Goal: Book appointment/travel/reservation

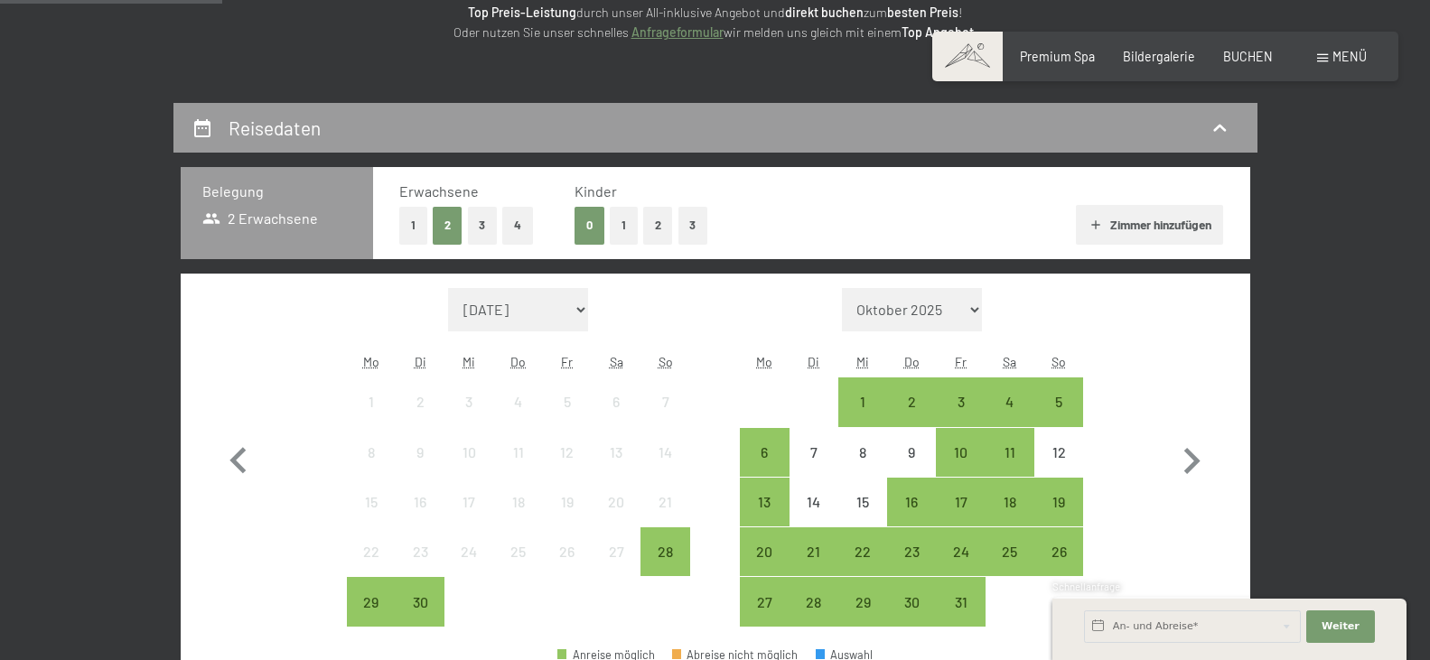
scroll to position [276, 0]
select select "[DATE]"
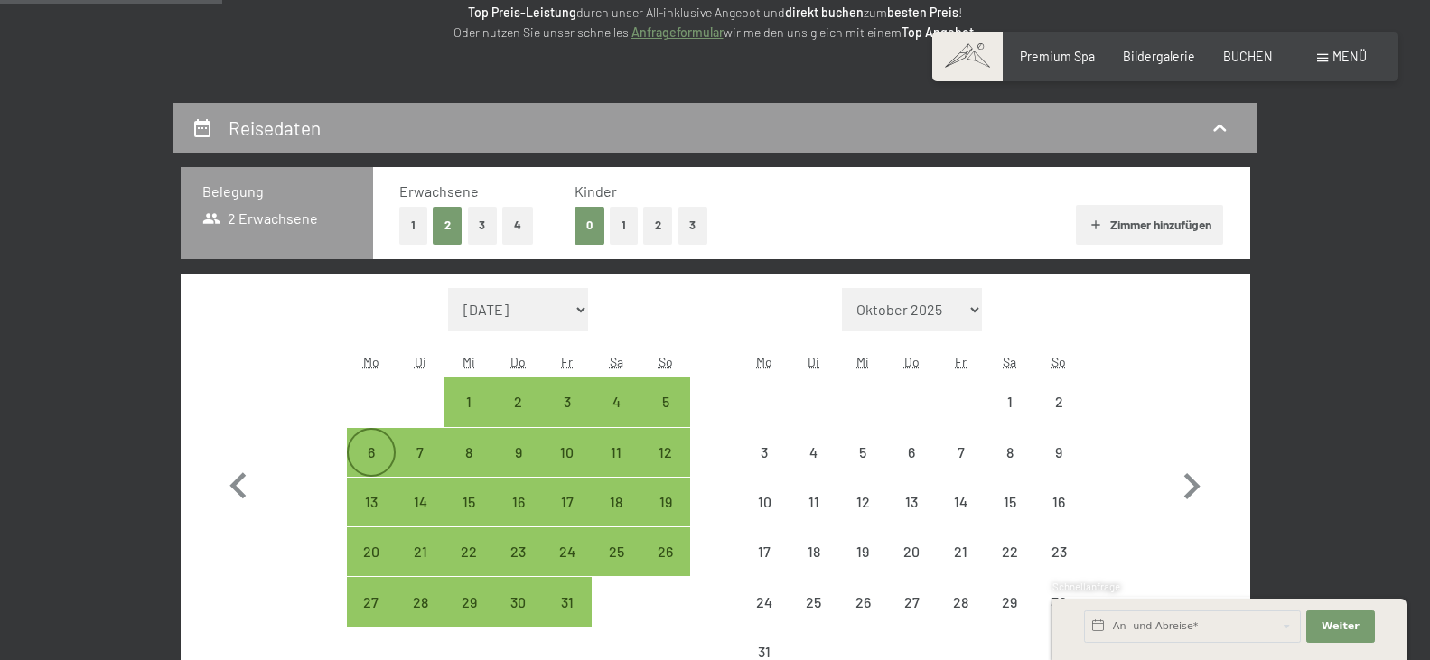
click at [368, 457] on div "6" at bounding box center [371, 467] width 45 height 45
select select "[DATE]"
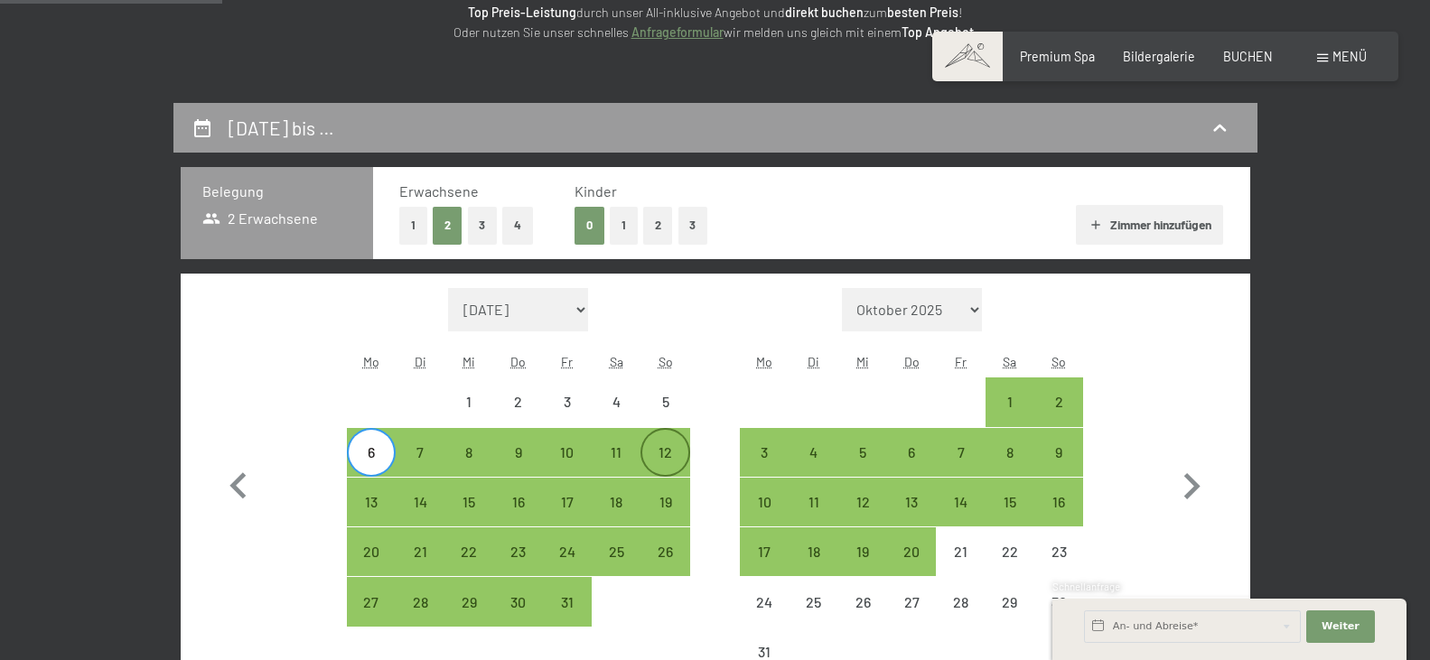
click at [669, 451] on div "12" at bounding box center [664, 467] width 45 height 45
select select "[DATE]"
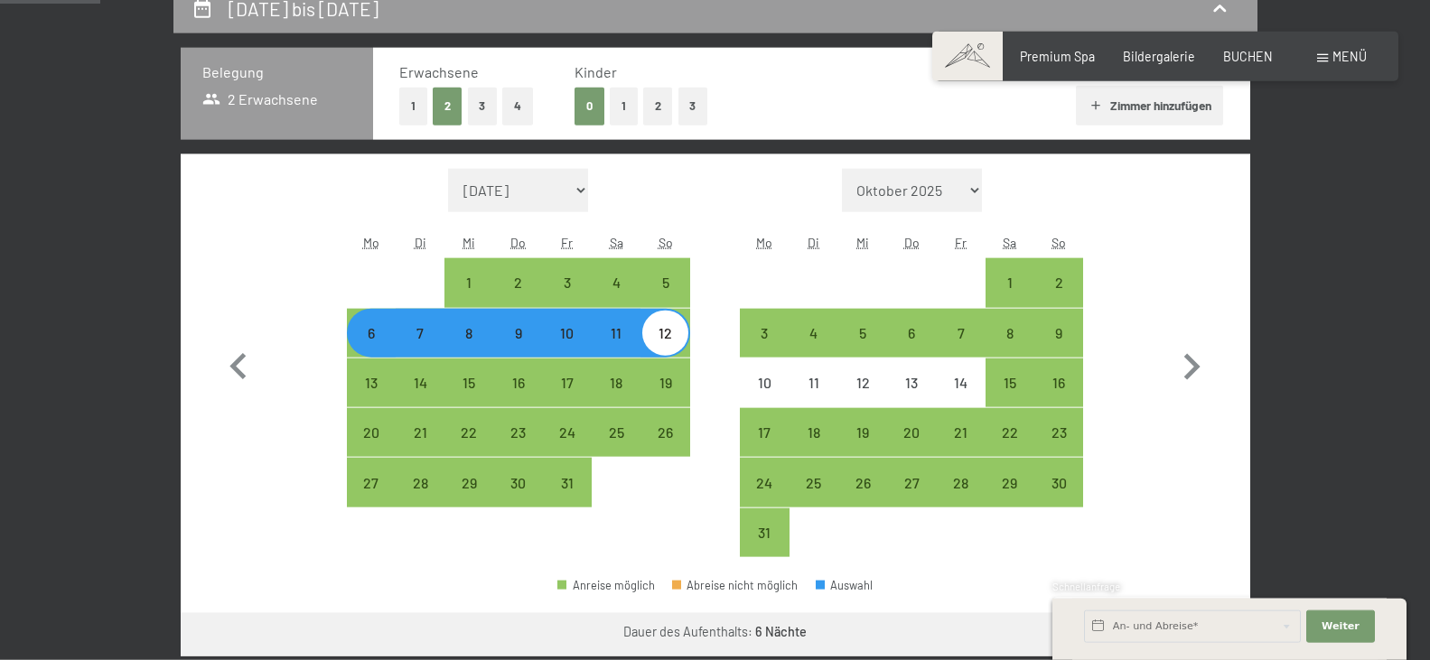
scroll to position [461, 0]
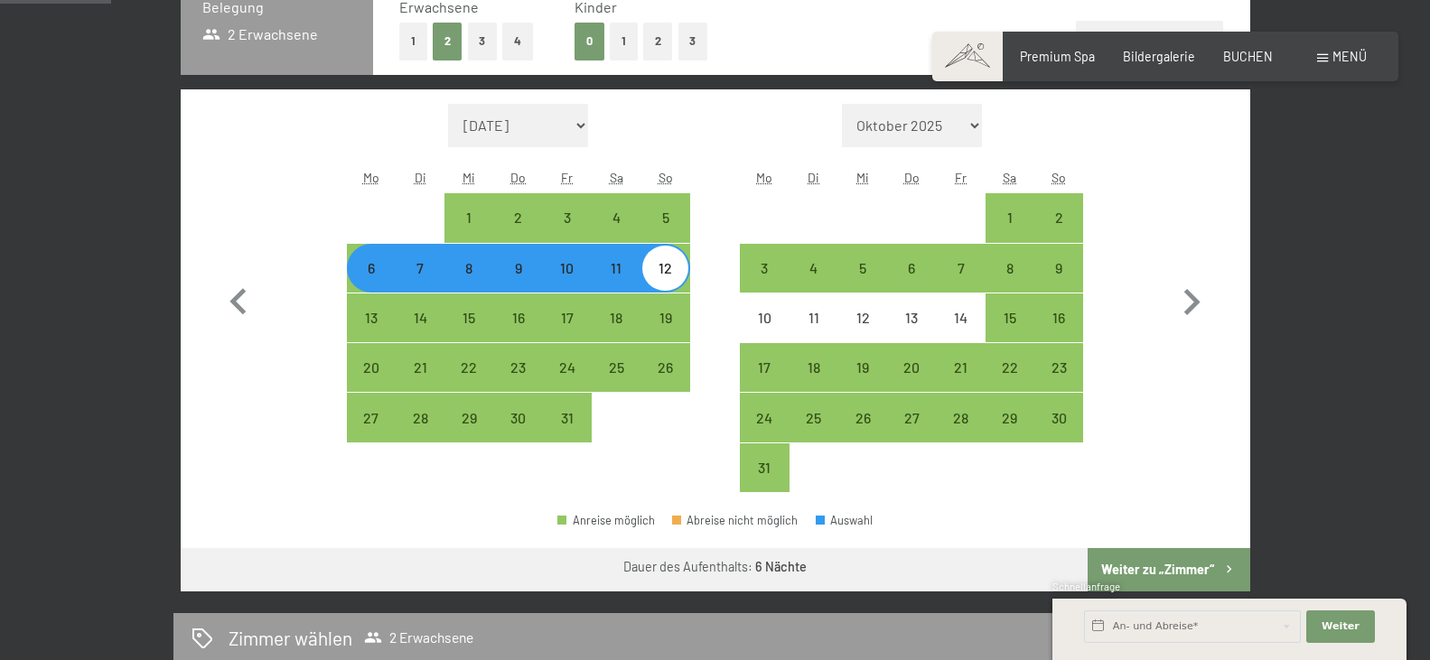
click at [1123, 566] on button "Weiter zu „Zimmer“" at bounding box center [1169, 569] width 162 height 43
select select "[DATE]"
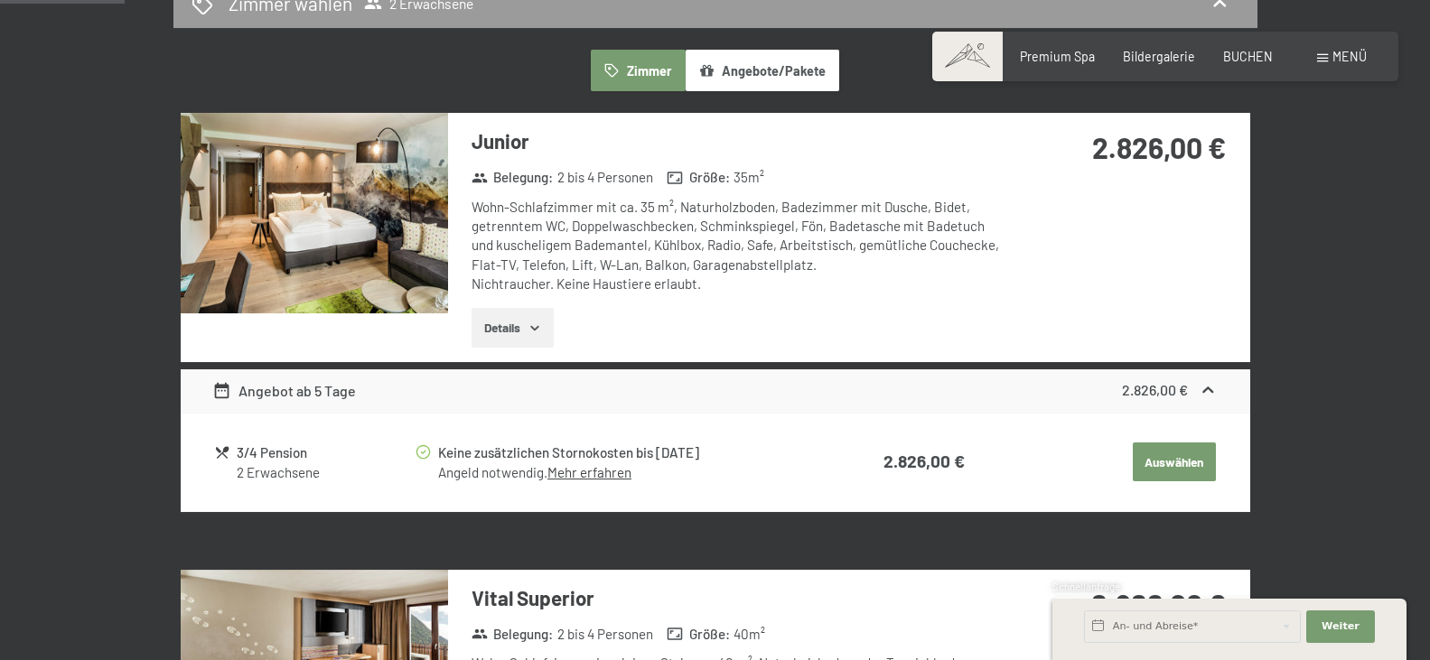
scroll to position [379, 0]
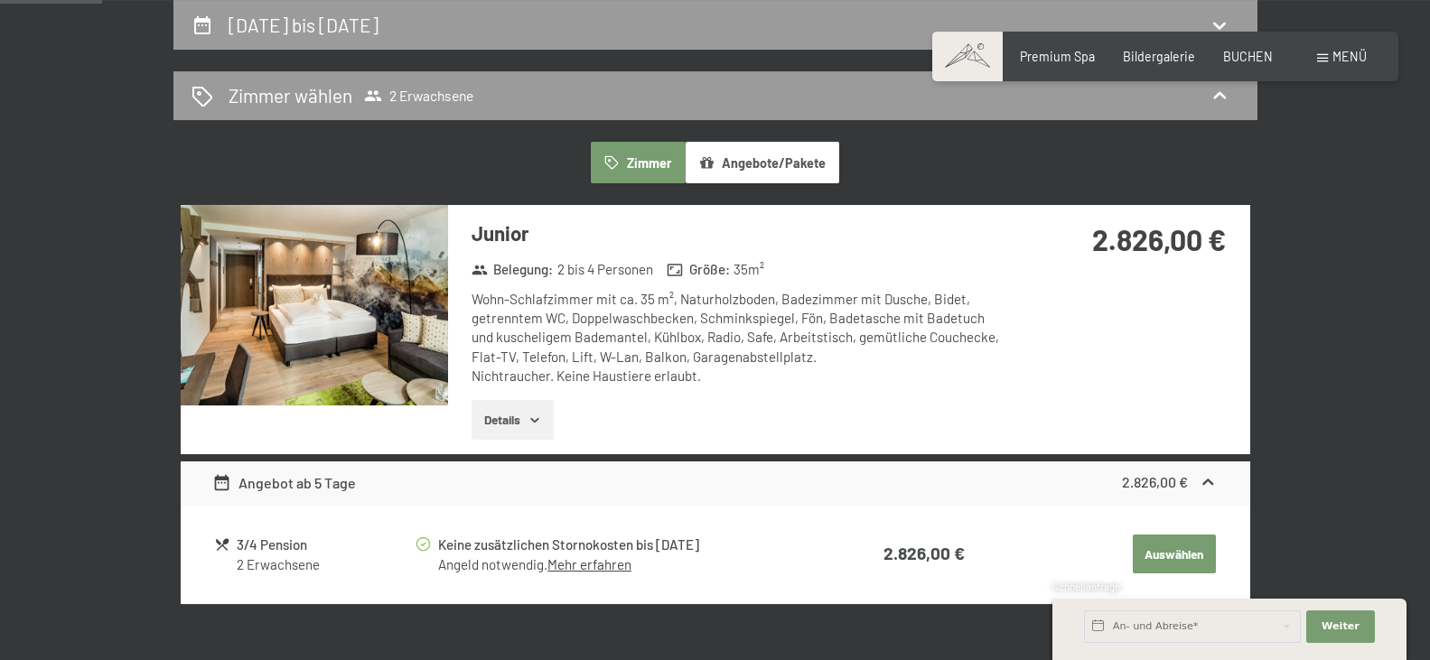
click at [496, 419] on button "Details" at bounding box center [513, 420] width 82 height 40
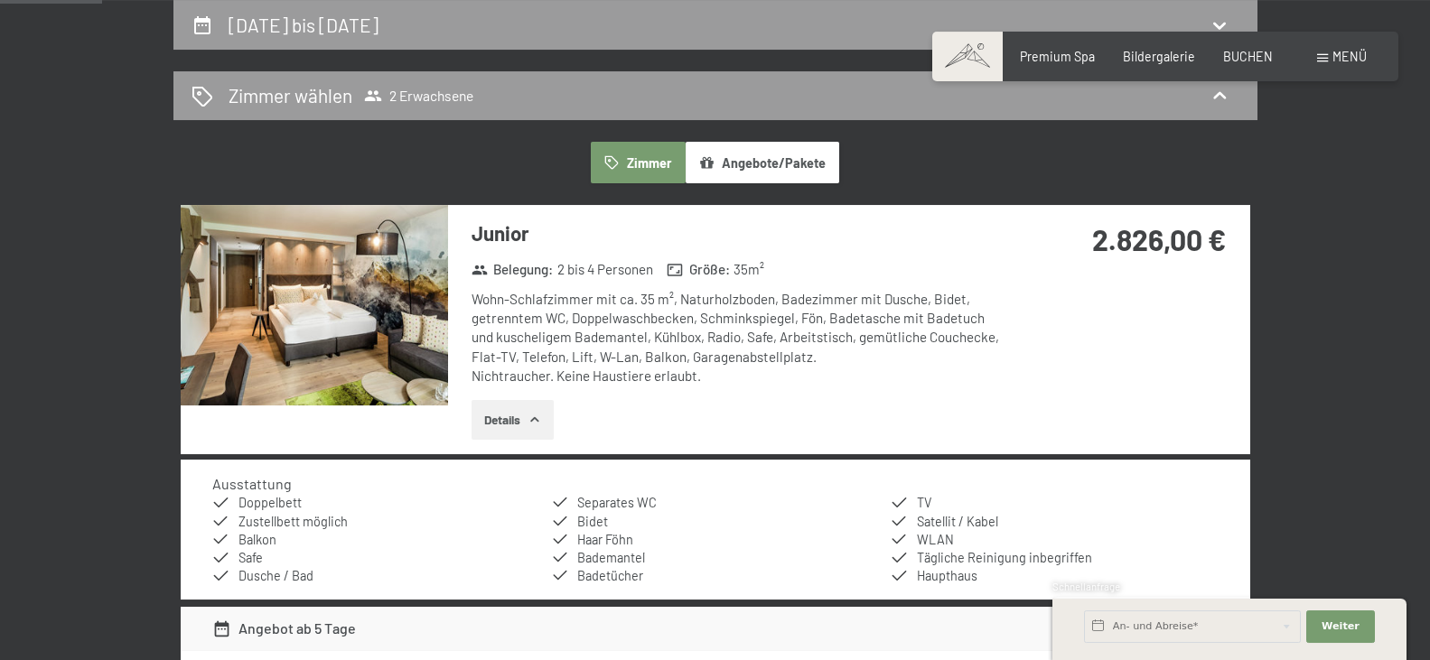
click at [422, 350] on img at bounding box center [314, 305] width 267 height 201
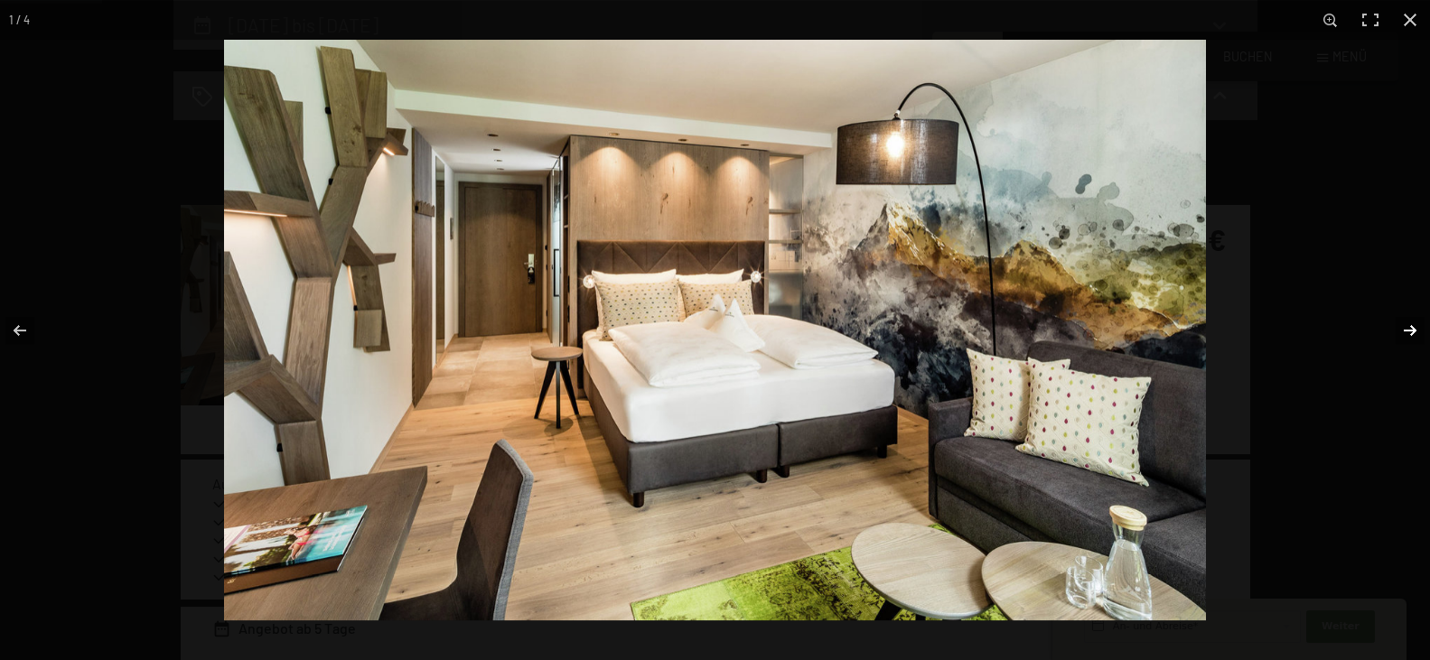
click at [1407, 324] on button "button" at bounding box center [1398, 331] width 63 height 90
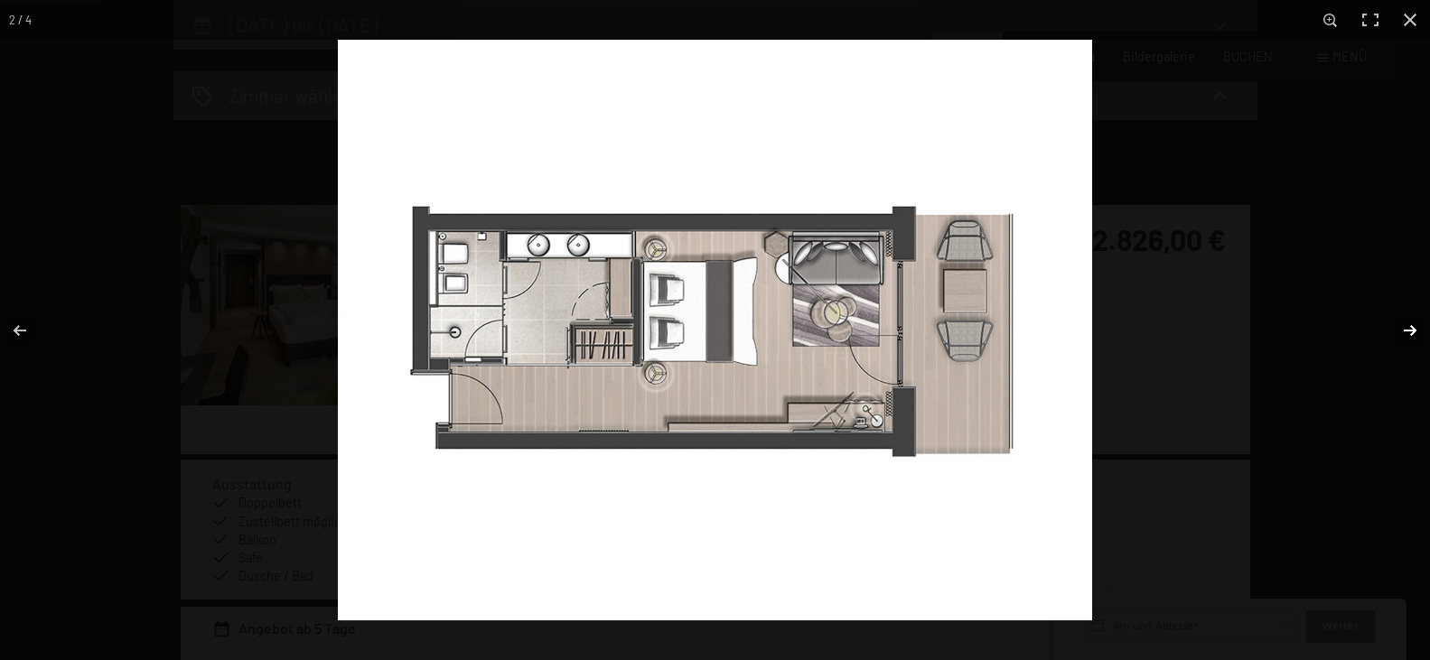
click at [1407, 325] on button "button" at bounding box center [1398, 331] width 63 height 90
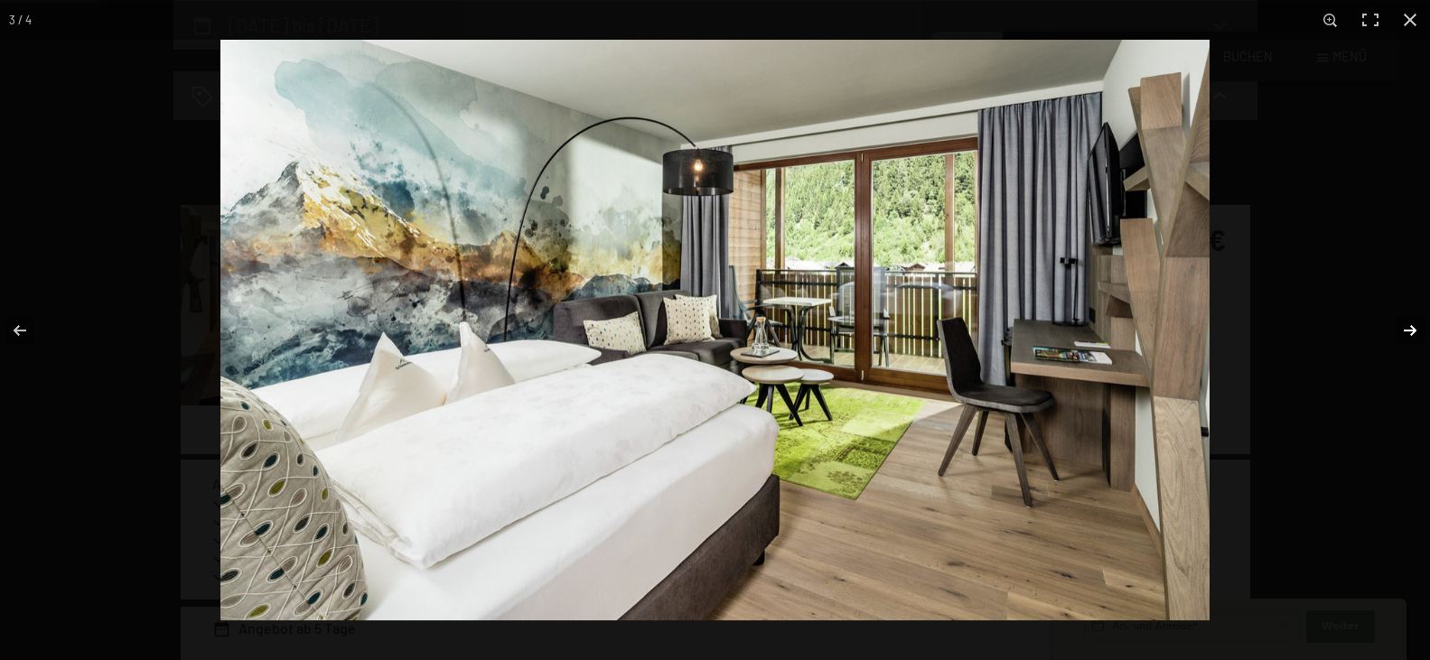
click at [1407, 325] on button "button" at bounding box center [1398, 331] width 63 height 90
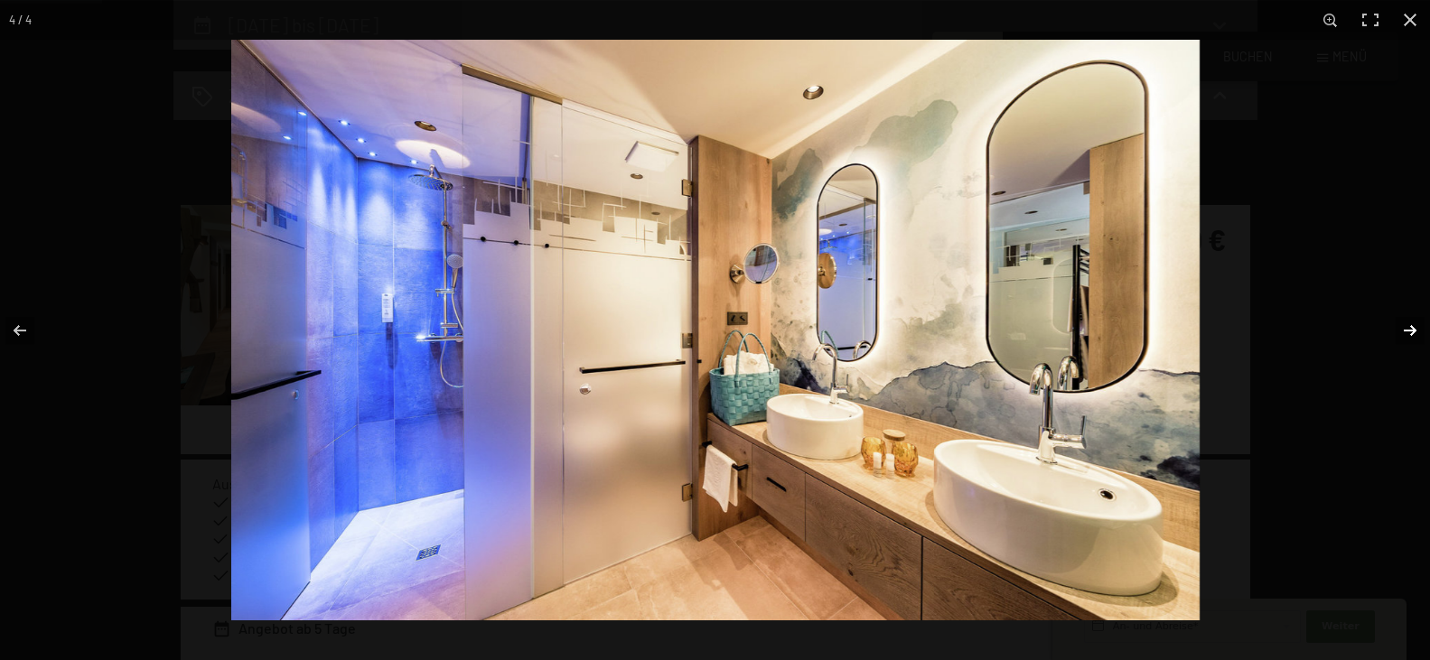
click at [1407, 325] on button "button" at bounding box center [1398, 331] width 63 height 90
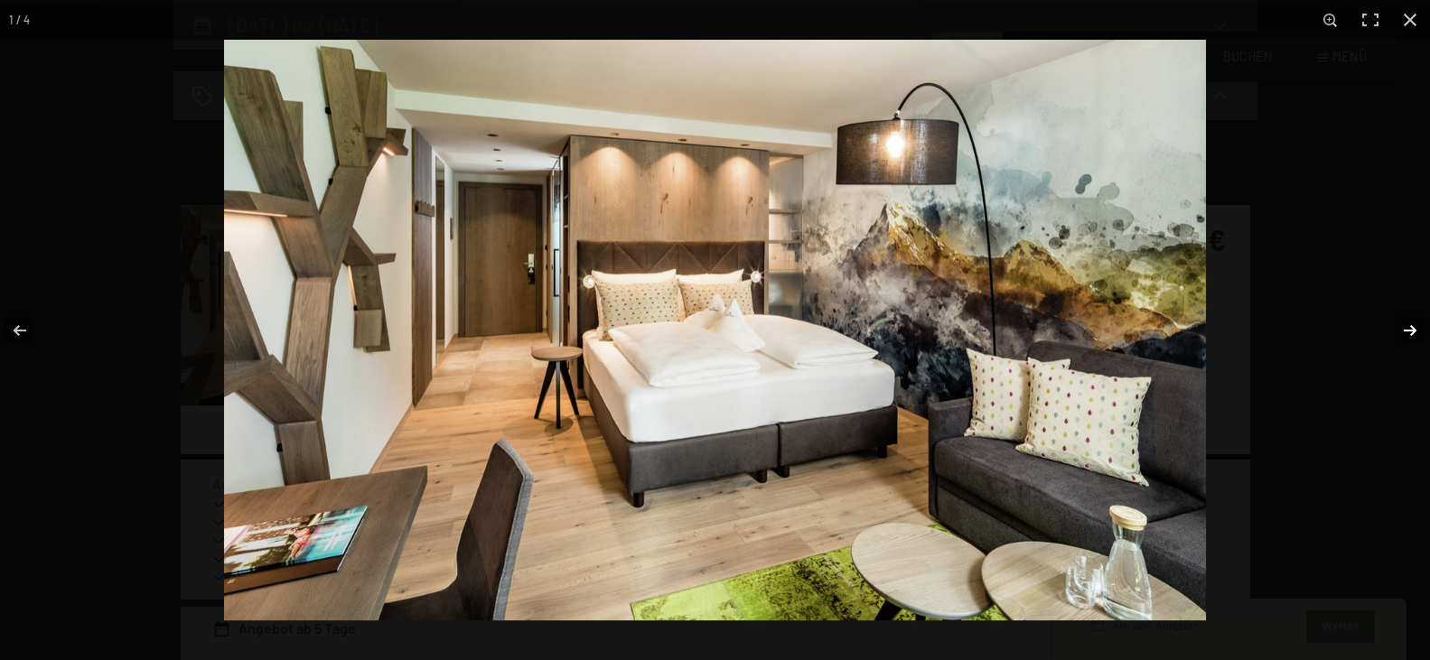
click at [1407, 325] on button "button" at bounding box center [1398, 331] width 63 height 90
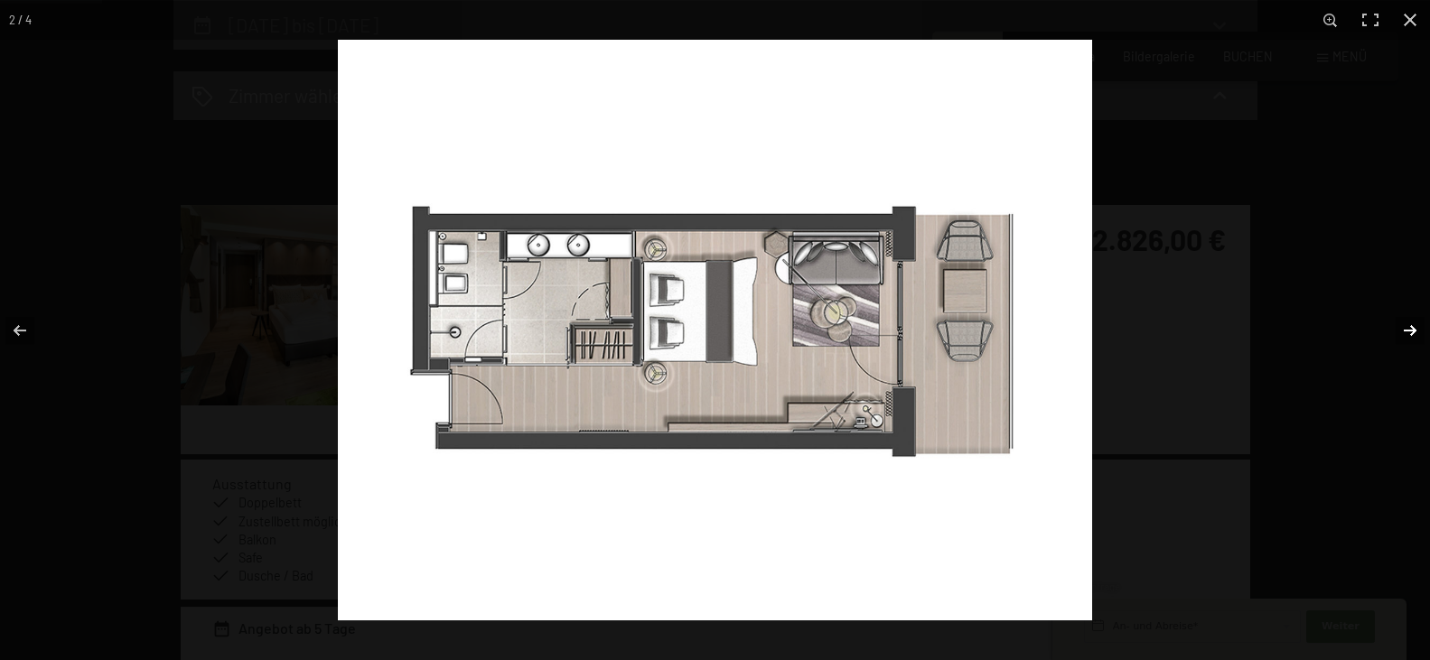
click at [1407, 325] on button "button" at bounding box center [1398, 331] width 63 height 90
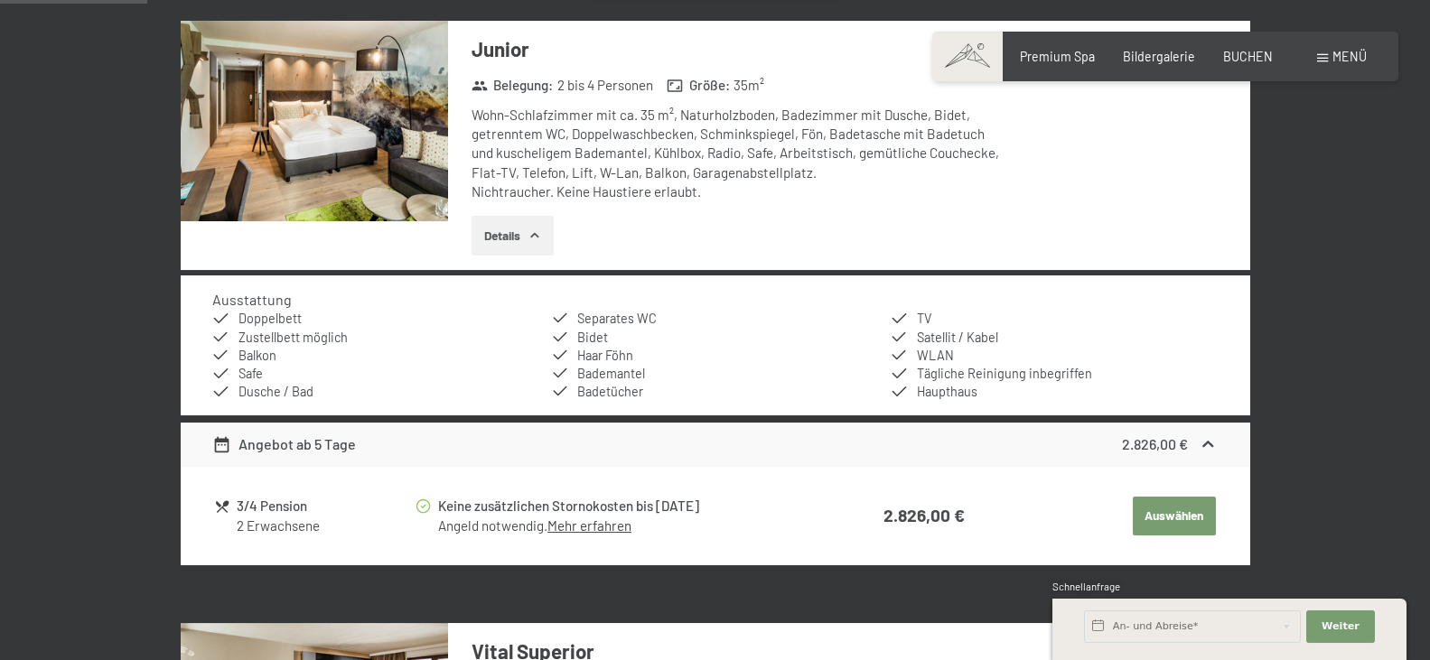
scroll to position [195, 0]
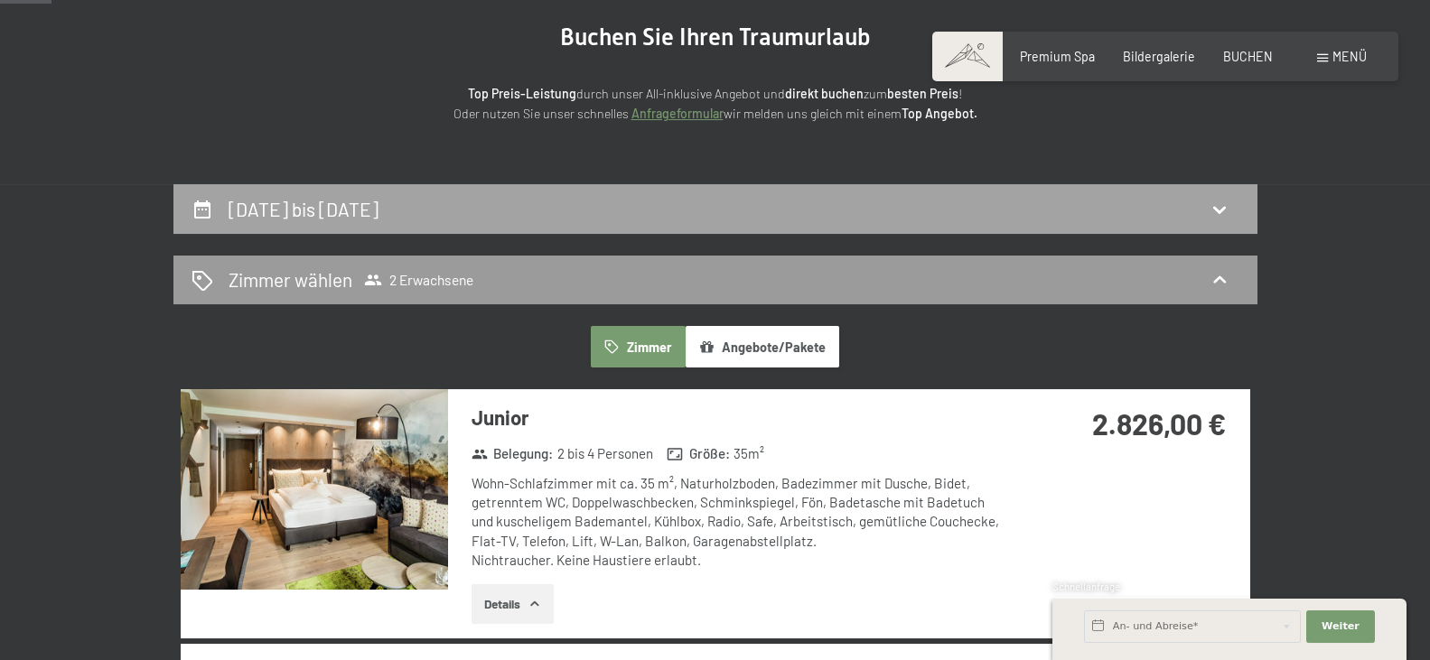
click at [295, 205] on h2 "[DATE] bis [DATE]" at bounding box center [304, 209] width 150 height 23
select select "[DATE]"
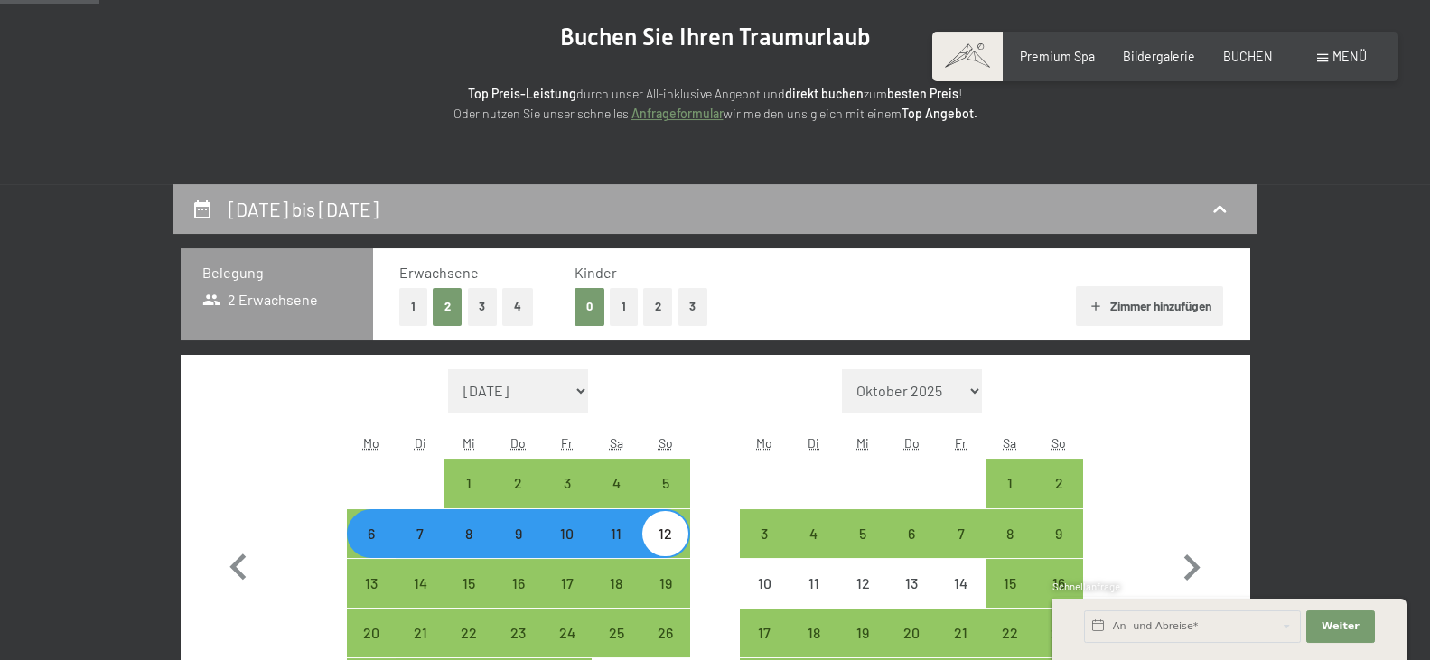
scroll to position [379, 0]
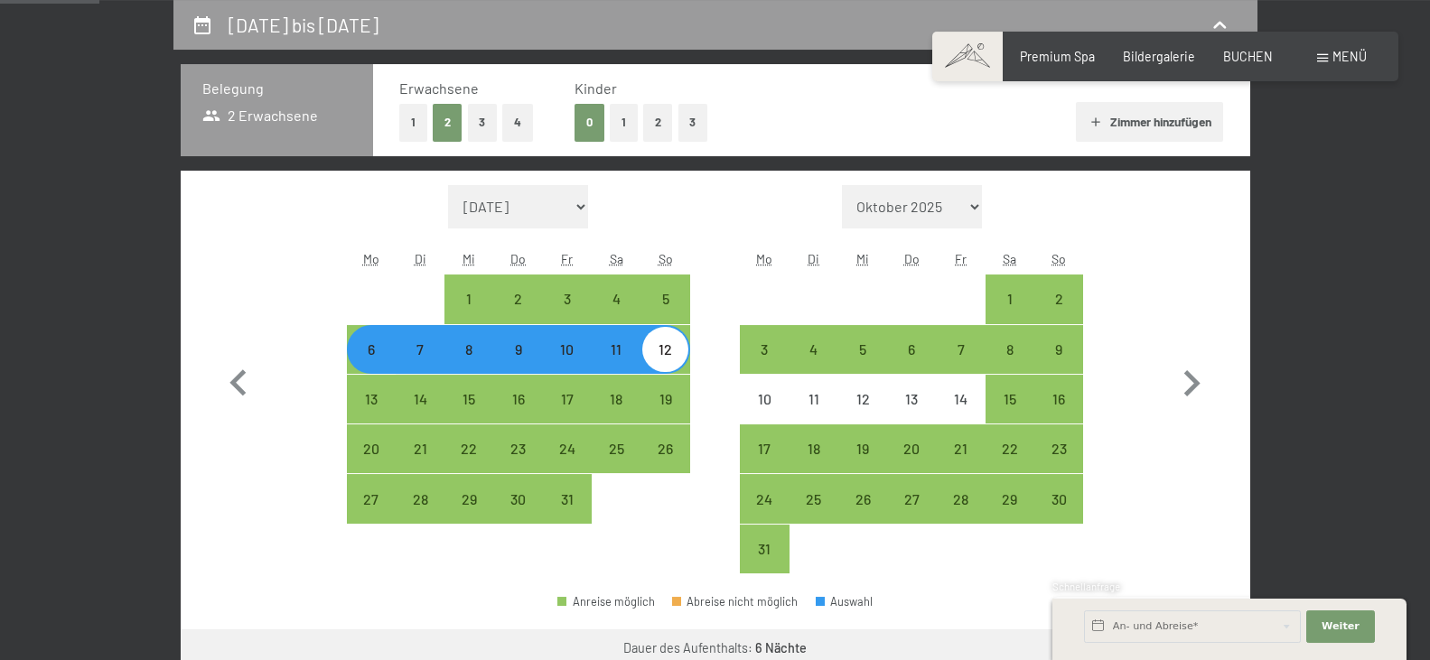
click at [366, 354] on div "6" at bounding box center [371, 364] width 45 height 45
select select "[DATE]"
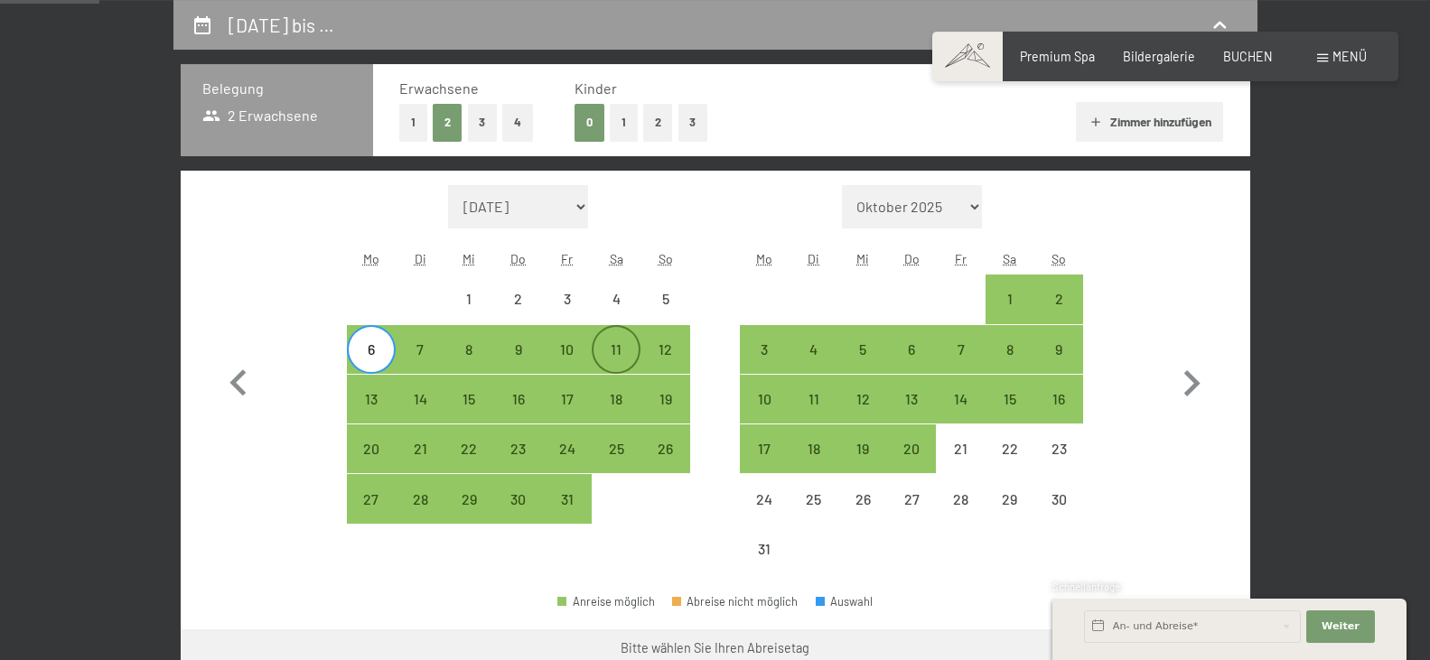
click at [610, 353] on div "11" at bounding box center [616, 364] width 45 height 45
select select "[DATE]"
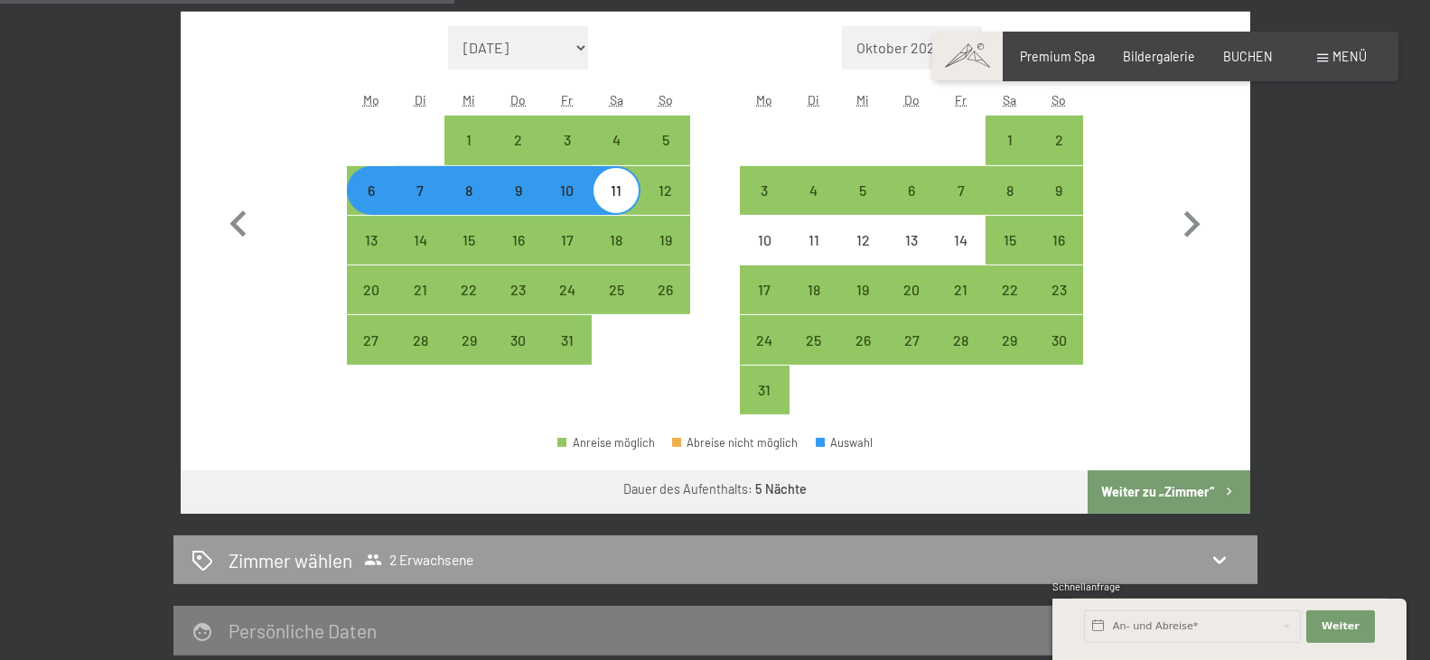
scroll to position [564, 0]
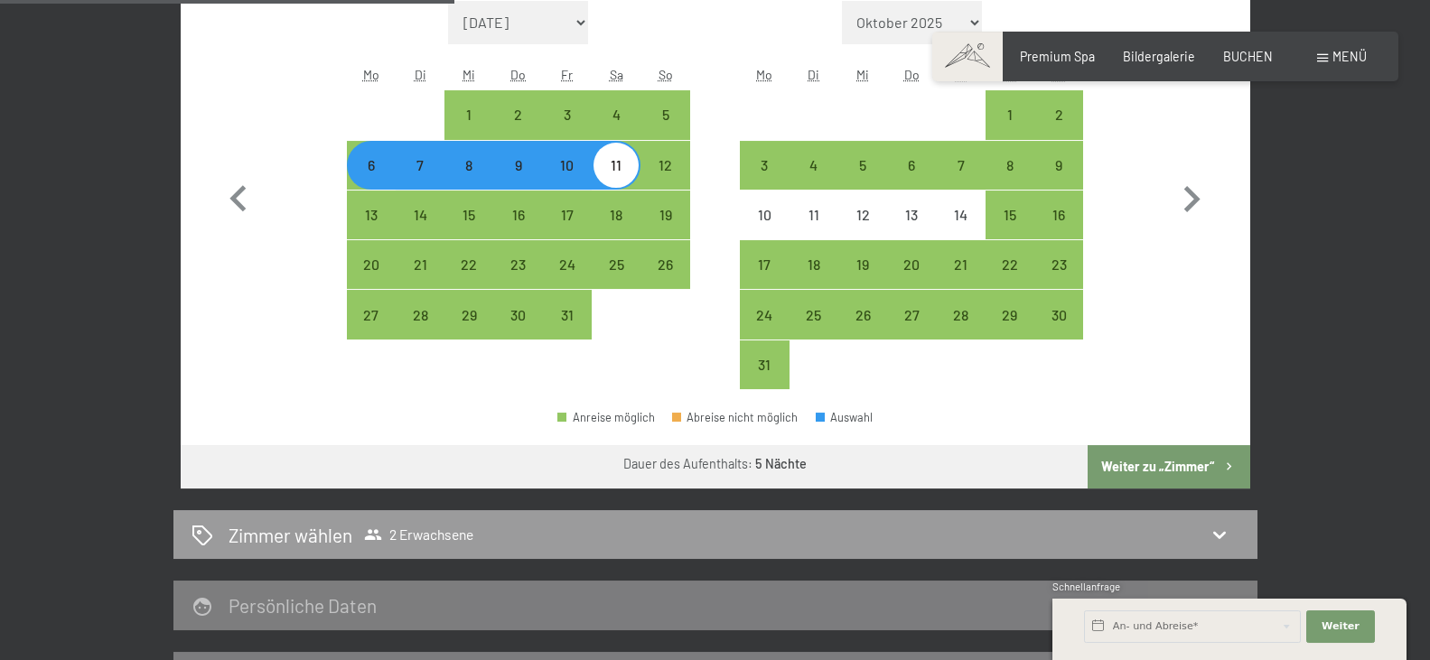
click at [1183, 460] on button "Weiter zu „Zimmer“" at bounding box center [1169, 466] width 162 height 43
select select "[DATE]"
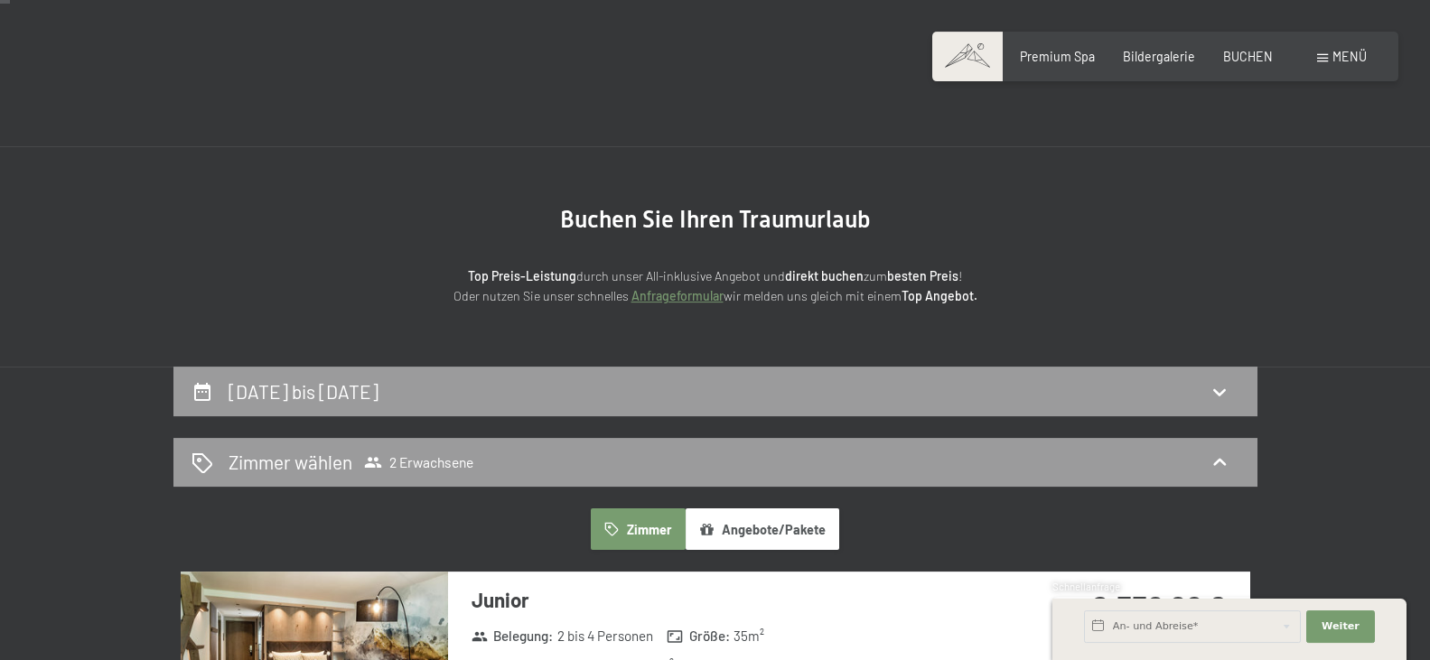
scroll to position [11, 0]
